Goal: Feedback & Contribution: Contribute content

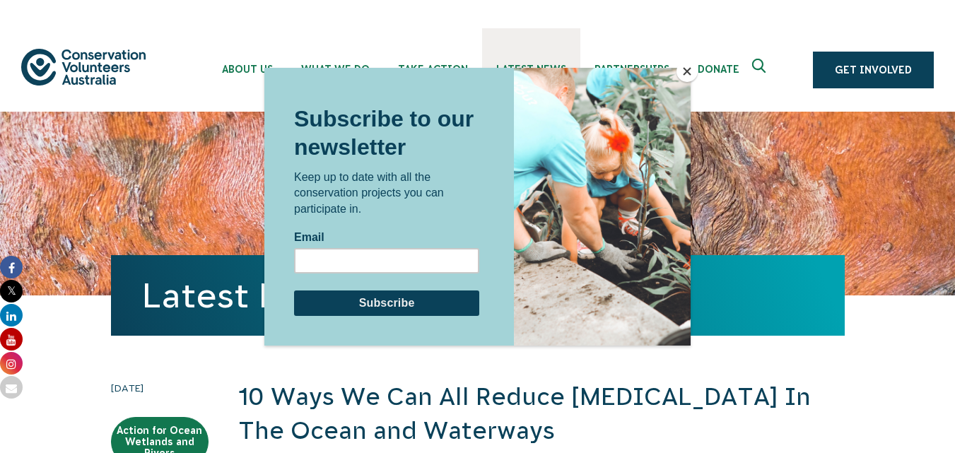
scroll to position [7323, 0]
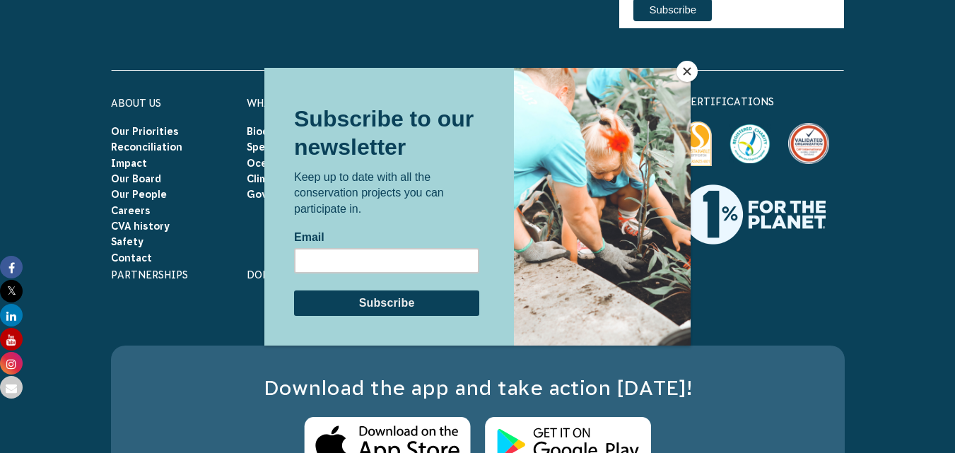
click at [134, 225] on div at bounding box center [477, 226] width 955 height 453
click at [689, 69] on button "Close" at bounding box center [686, 71] width 21 height 21
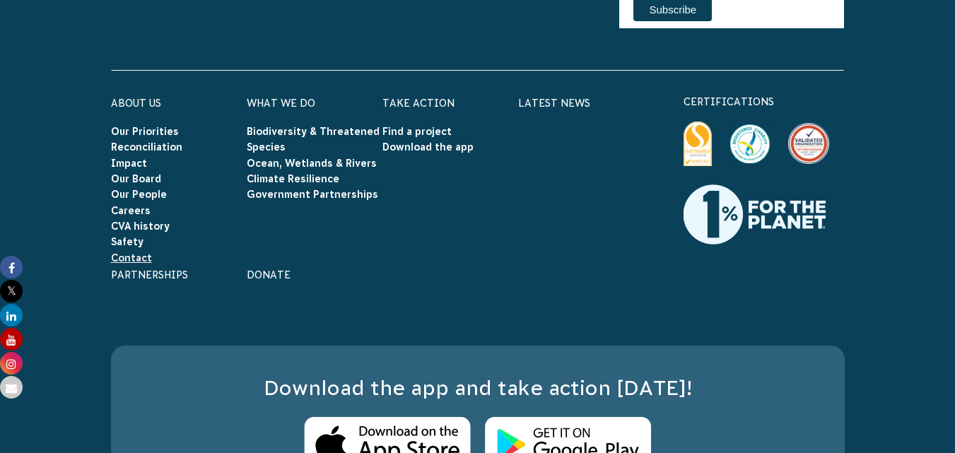
click at [129, 252] on link "Contact" at bounding box center [131, 257] width 41 height 11
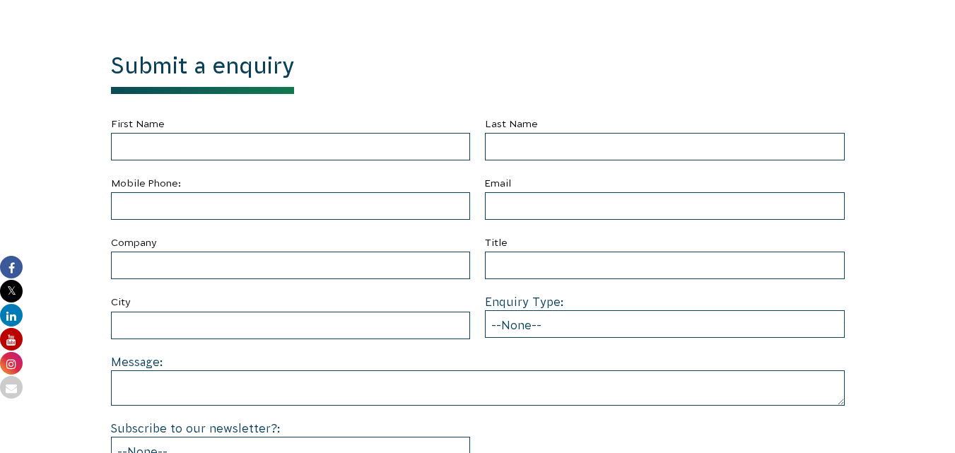
scroll to position [566, 0]
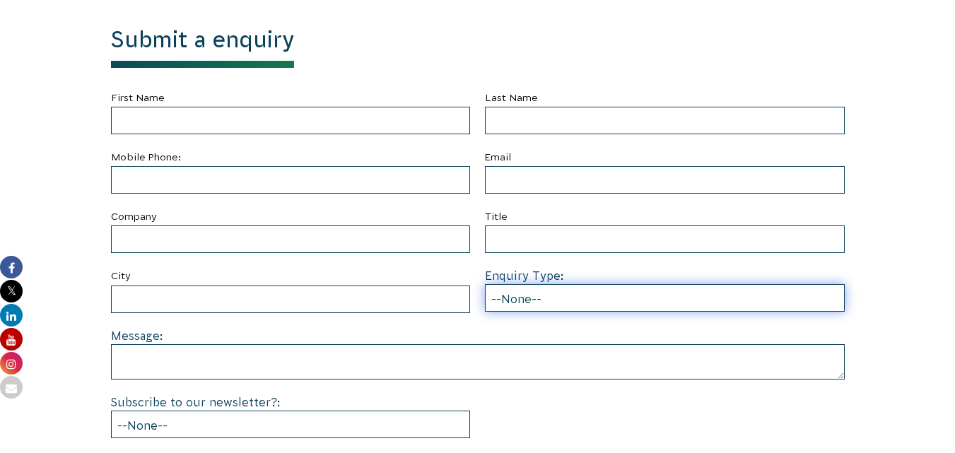
click at [539, 296] on select "--None-- Partnering on conservation and community projects Financial sponsorshi…" at bounding box center [665, 298] width 360 height 28
select select "Other"
click at [485, 284] on select "--None-- Partnering on conservation and community projects Financial sponsorshi…" at bounding box center [665, 298] width 360 height 28
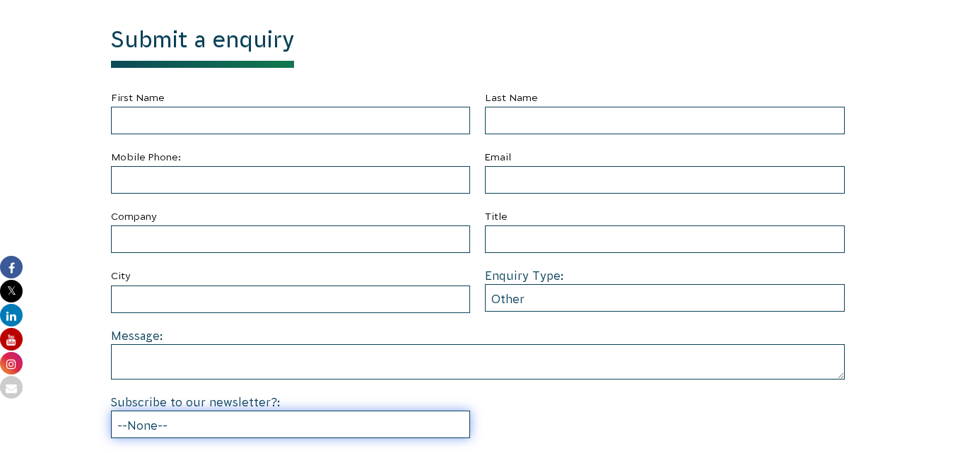
click at [250, 418] on select "--None-- Yes No" at bounding box center [291, 425] width 360 height 28
click at [230, 418] on select "--None-- Yes No" at bounding box center [291, 425] width 360 height 28
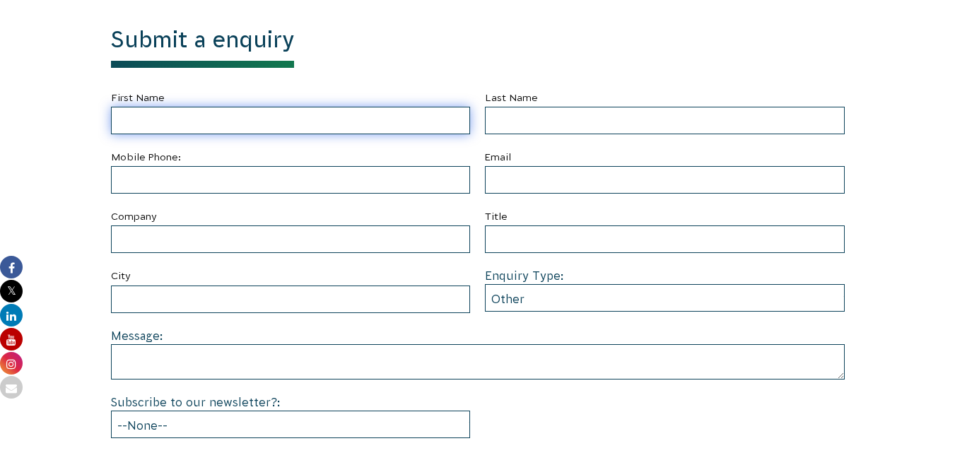
click at [216, 111] on input "First Name" at bounding box center [291, 121] width 360 height 28
type input "[PERSON_NAME]"
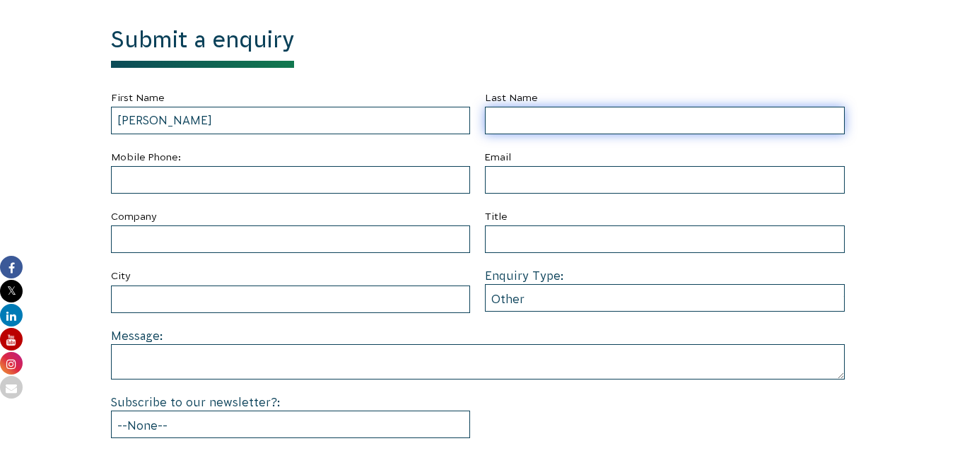
click at [546, 130] on input "Last Name" at bounding box center [665, 121] width 360 height 28
type input "haris"
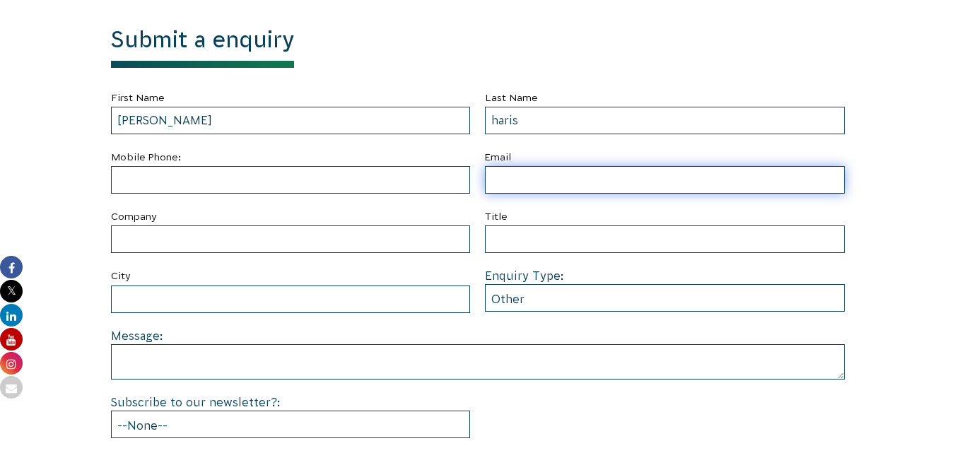
click at [509, 171] on input "Email" at bounding box center [665, 180] width 360 height 28
type input "[EMAIL_ADDRESS][DOMAIN_NAME]"
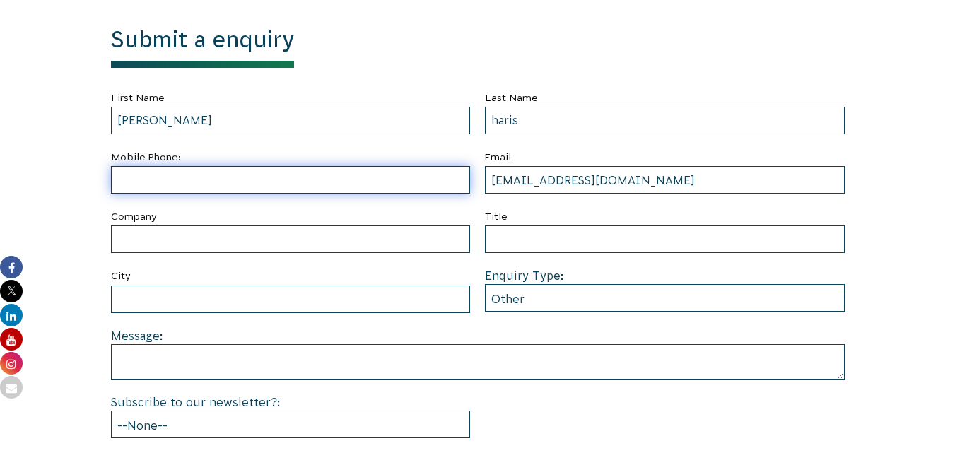
click at [336, 179] on input "text" at bounding box center [291, 180] width 360 height 28
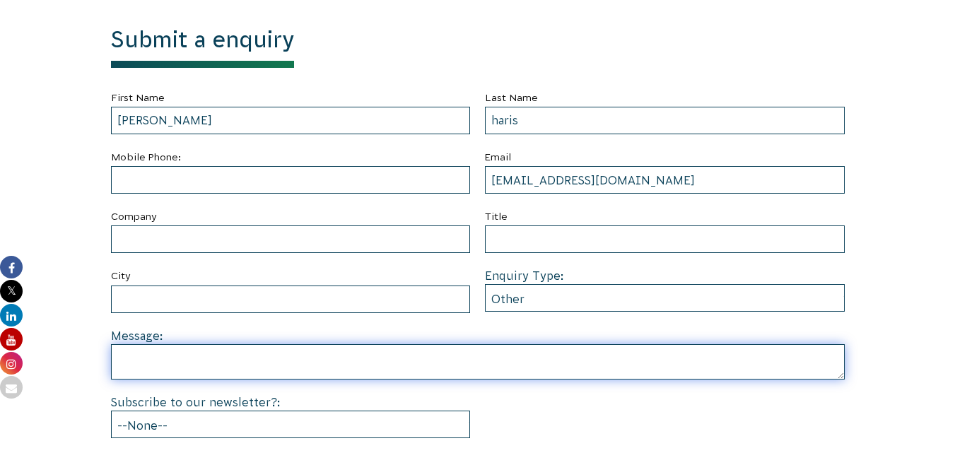
click at [284, 356] on textarea at bounding box center [478, 361] width 734 height 35
paste textarea "Hello, We hope you're having a great day. We came across your website recently …"
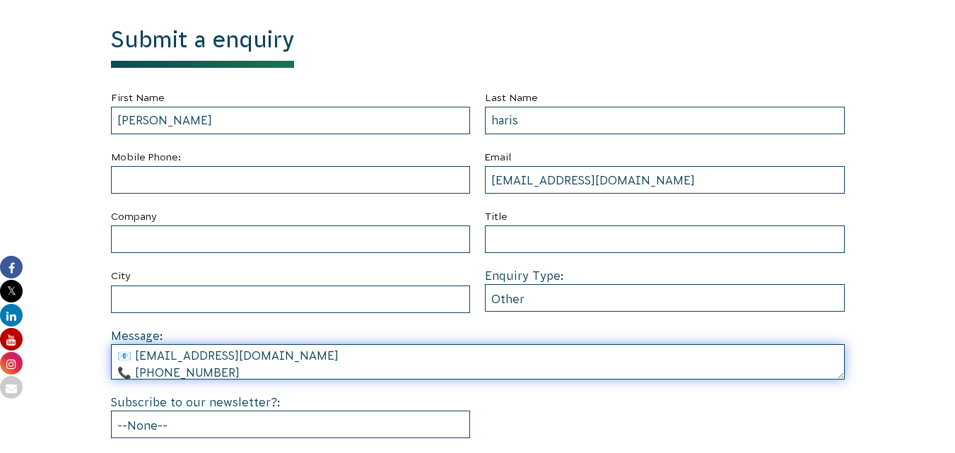
scroll to position [402, 0]
drag, startPoint x: 242, startPoint y: 370, endPoint x: 127, endPoint y: 380, distance: 115.7
click at [127, 380] on form "First Name [PERSON_NAME] Last Name [PERSON_NAME] Mobile Phone: Email [EMAIL_ADD…" at bounding box center [478, 291] width 734 height 405
type textarea "Hello, We hope you're having a great day. We came across your website recently …"
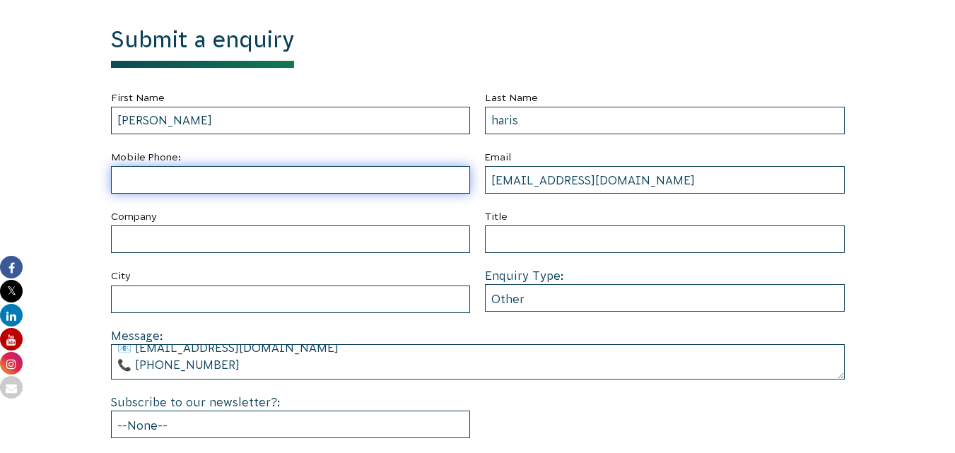
click at [271, 187] on input "text" at bounding box center [291, 180] width 360 height 28
paste input "[PHONE_NUMBER]"
type input "[PHONE_NUMBER]"
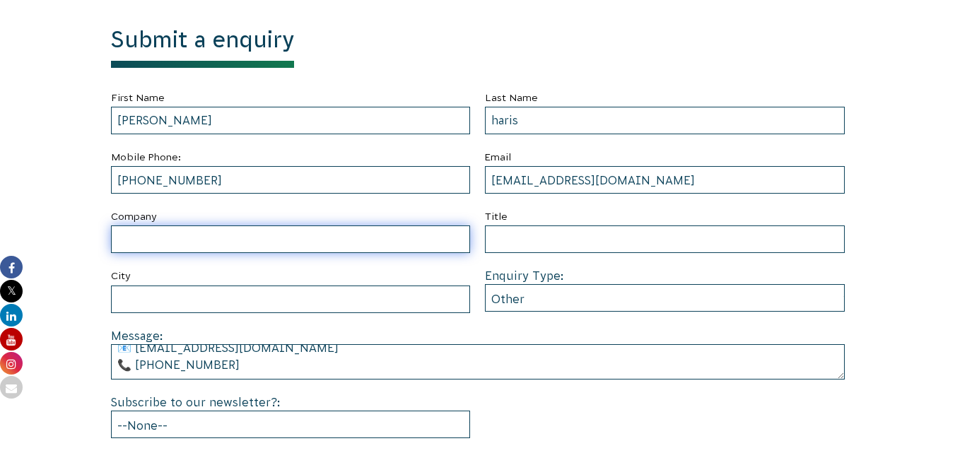
click at [230, 234] on input "Company" at bounding box center [291, 239] width 360 height 28
type input "SEO"
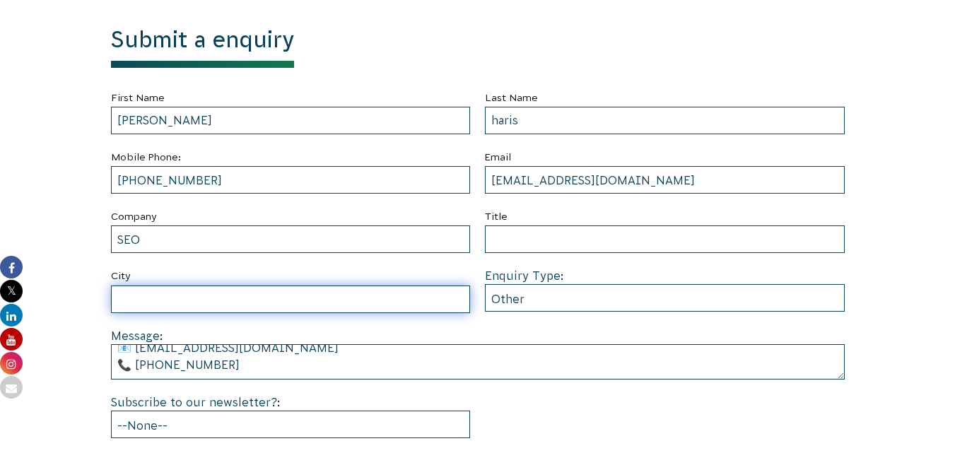
click at [206, 303] on input "City" at bounding box center [291, 300] width 360 height 28
type input "[GEOGRAPHIC_DATA]"
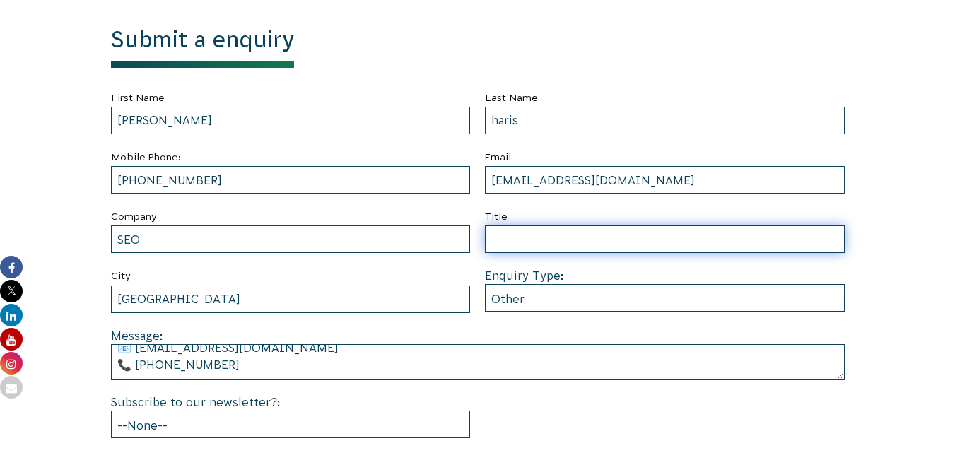
click at [532, 240] on input "Title" at bounding box center [665, 239] width 360 height 28
type input "s"
type input "SEO"
click at [522, 232] on input "SEO" at bounding box center [665, 239] width 360 height 28
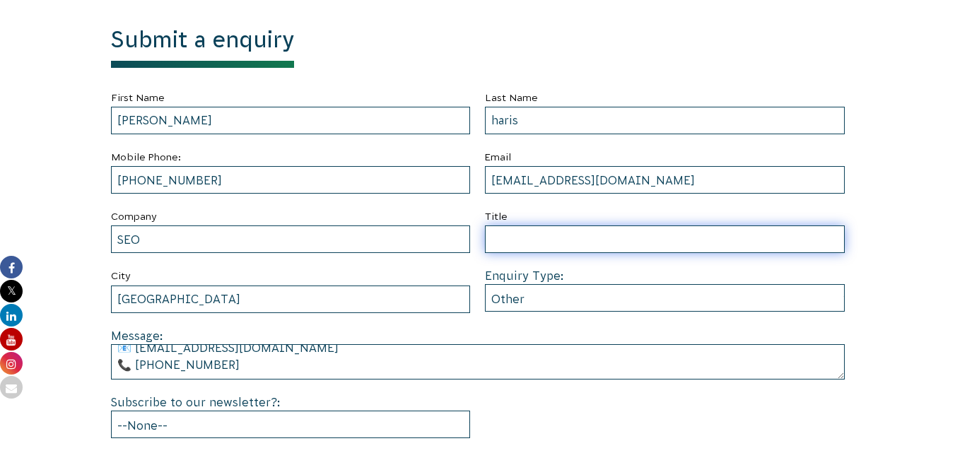
click at [553, 232] on input "Title" at bounding box center [665, 239] width 360 height 28
paste input "(Article ready) Guest post proposal for"
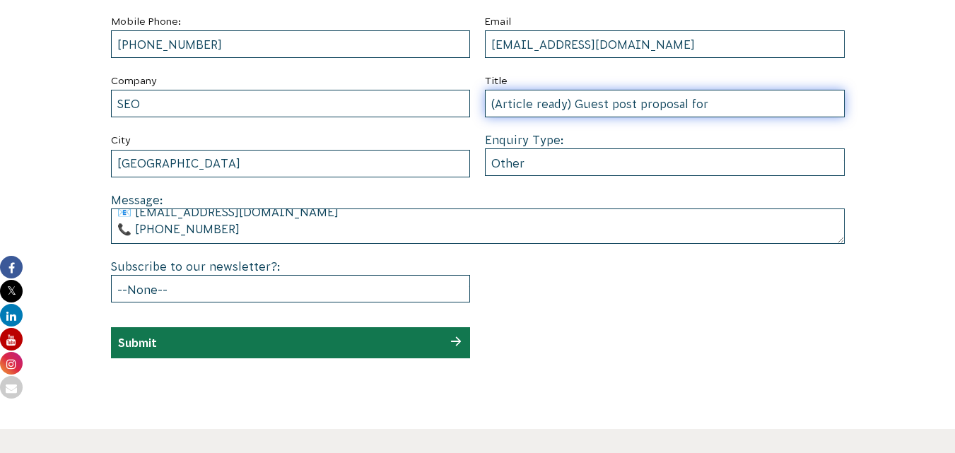
scroll to position [707, 0]
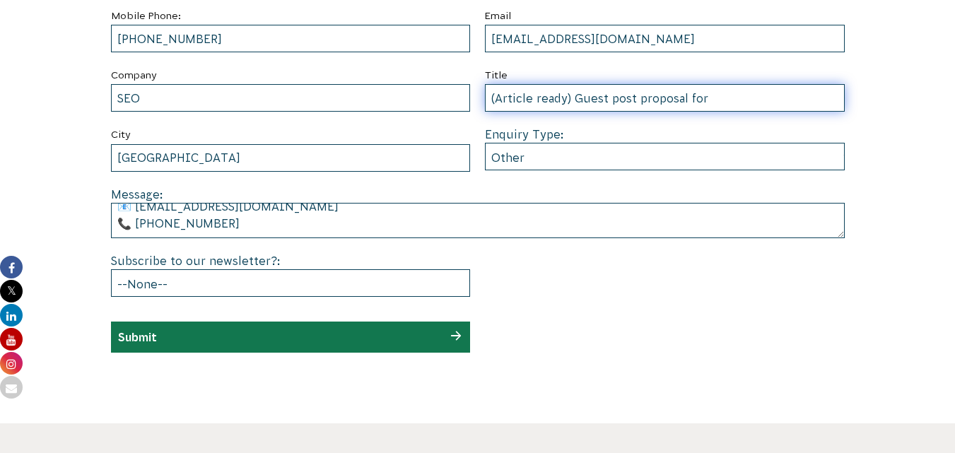
type input "(Article ready) Guest post proposal for"
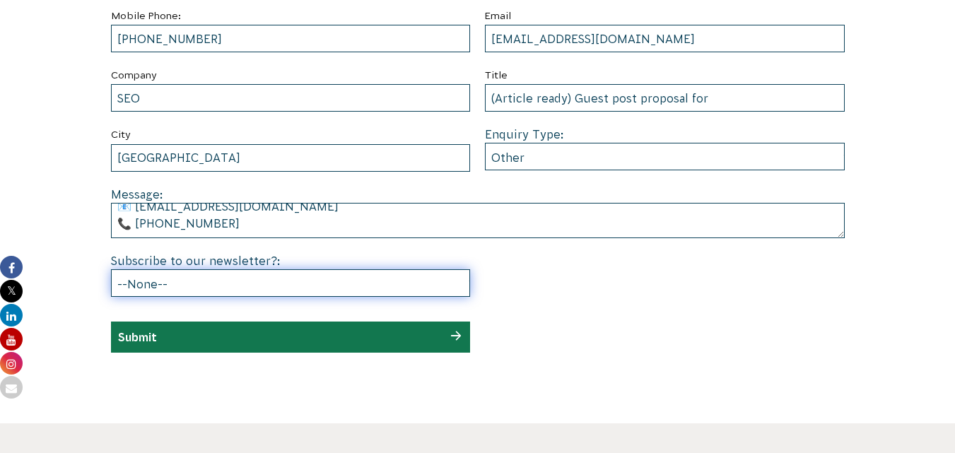
click at [259, 281] on select "--None-- Yes No" at bounding box center [291, 283] width 360 height 28
select select "No"
click at [111, 269] on select "--None-- Yes No" at bounding box center [291, 283] width 360 height 28
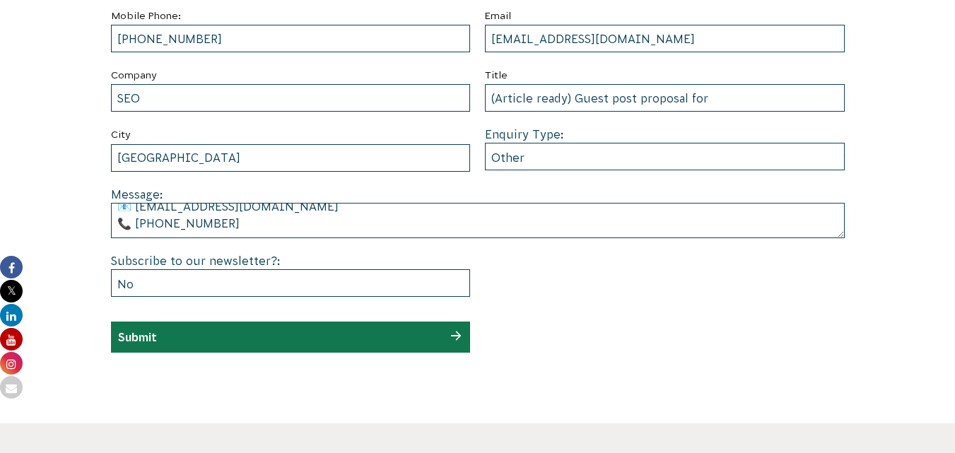
click at [386, 332] on div "Submit" at bounding box center [291, 337] width 360 height 31
click at [141, 338] on input "Submit" at bounding box center [137, 337] width 39 height 13
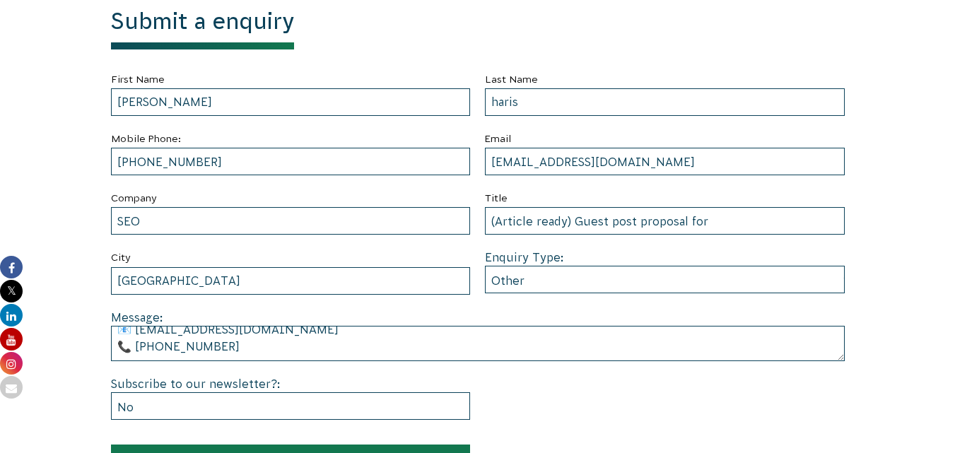
scroll to position [566, 0]
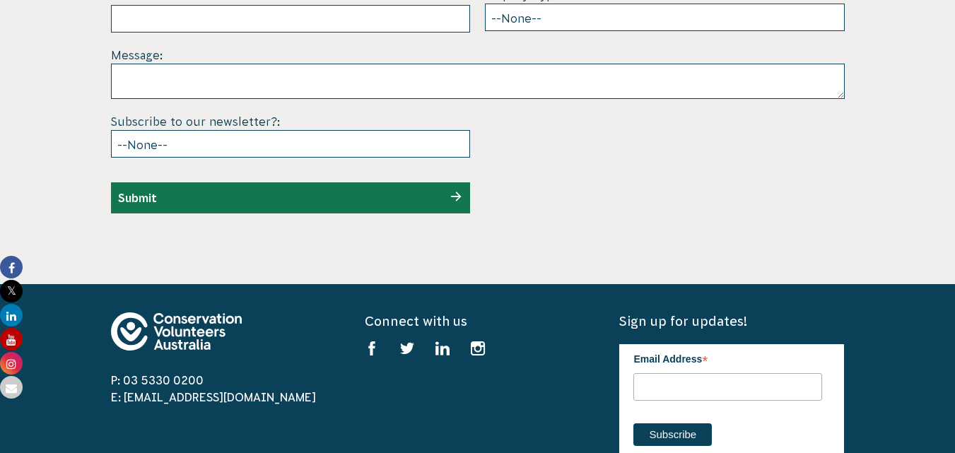
scroll to position [4312, 0]
